Goal: Task Accomplishment & Management: Use online tool/utility

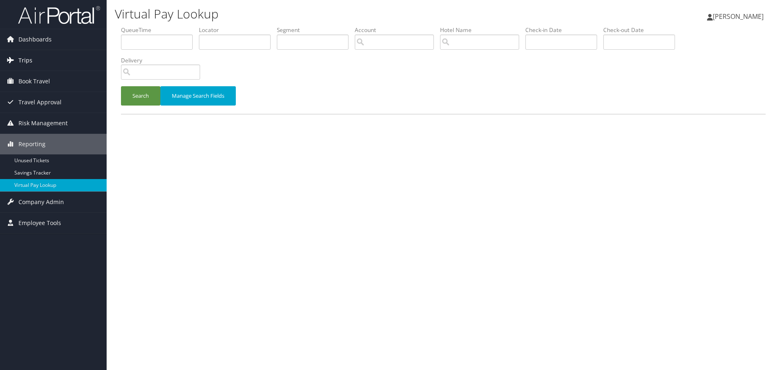
click at [24, 58] on span "Trips" at bounding box center [25, 60] width 14 height 21
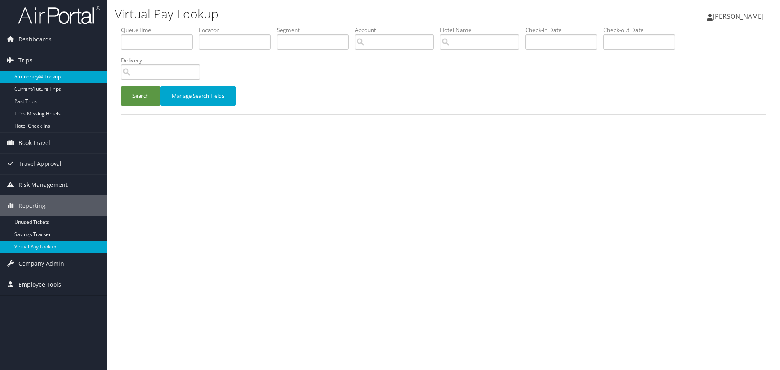
click at [29, 73] on link "Airtinerary® Lookup" at bounding box center [53, 77] width 107 height 12
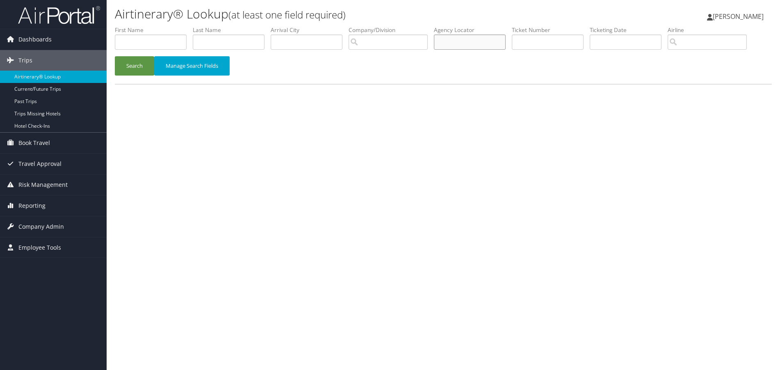
click at [466, 42] on input "text" at bounding box center [470, 41] width 72 height 15
paste input "EXLZBS"
type input "EXLZBS"
click at [140, 67] on button "Search" at bounding box center [134, 65] width 39 height 19
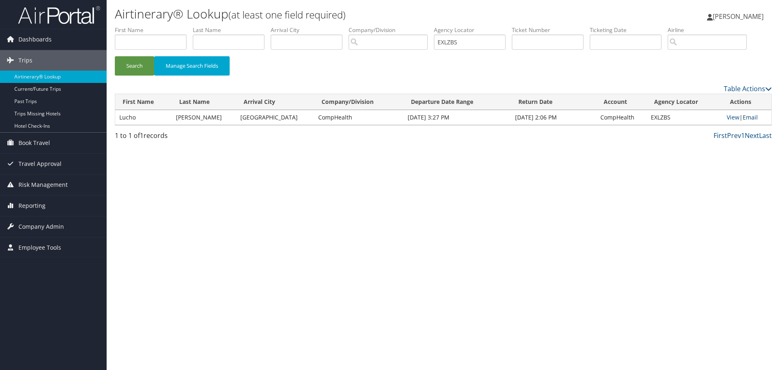
click at [752, 117] on link "Email" at bounding box center [750, 117] width 15 height 8
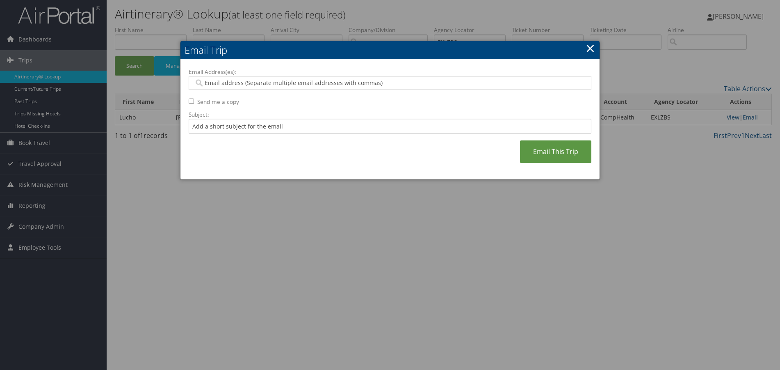
click at [309, 84] on input "Email Address(es):" at bounding box center [390, 83] width 392 height 8
type input "[PERSON_NAME]"
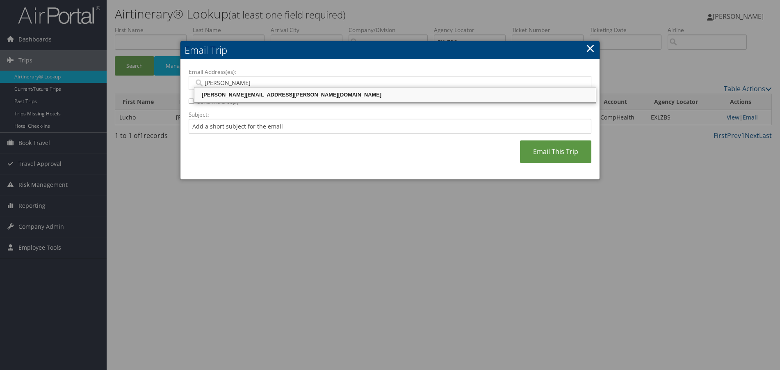
click at [291, 95] on div "[PERSON_NAME][EMAIL_ADDRESS][PERSON_NAME][DOMAIN_NAME]" at bounding box center [395, 95] width 399 height 8
type input "[PERSON_NAME][EMAIL_ADDRESS][PERSON_NAME][DOMAIN_NAME]"
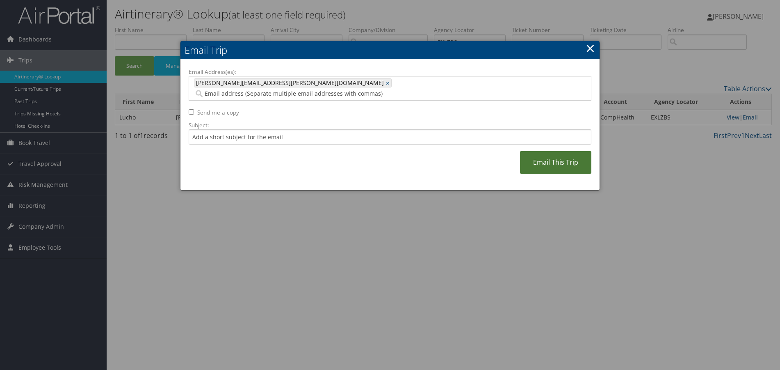
click at [553, 152] on link "Email This Trip" at bounding box center [555, 162] width 71 height 23
